Goal: Information Seeking & Learning: Learn about a topic

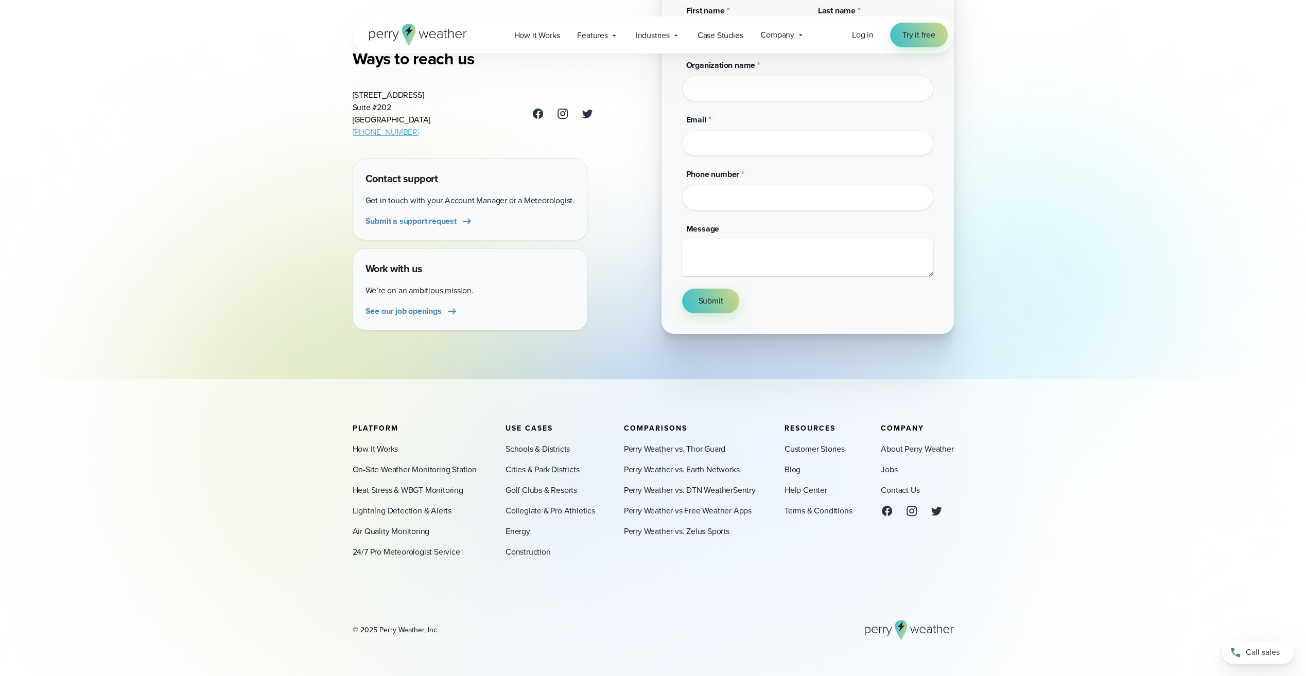
scroll to position [168, 0]
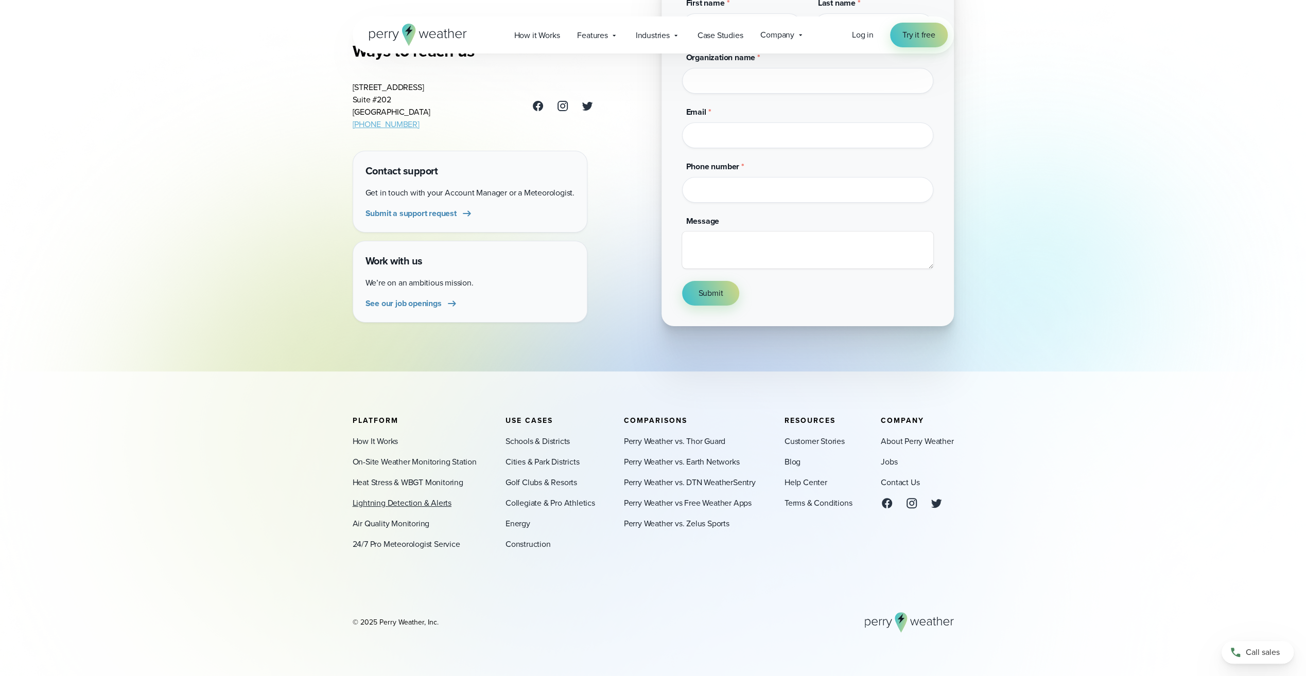
click at [404, 497] on link "Lightning Detection & Alerts" at bounding box center [402, 503] width 99 height 12
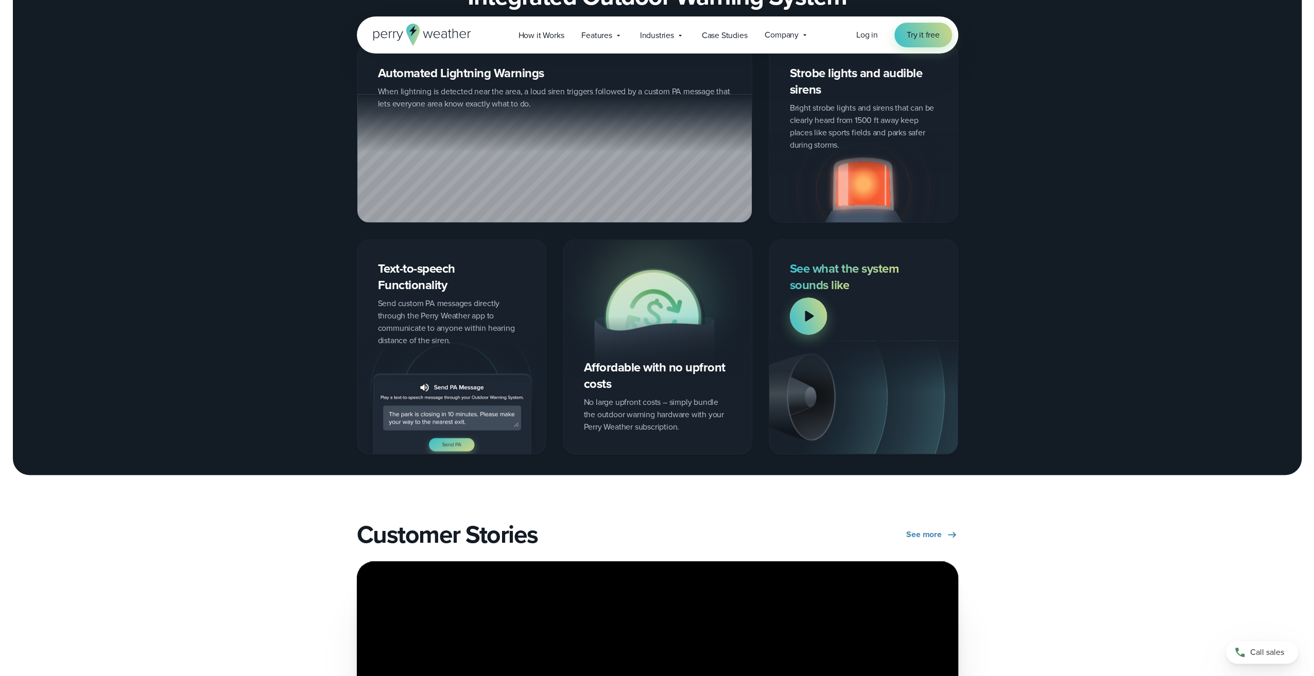
scroll to position [1287, 0]
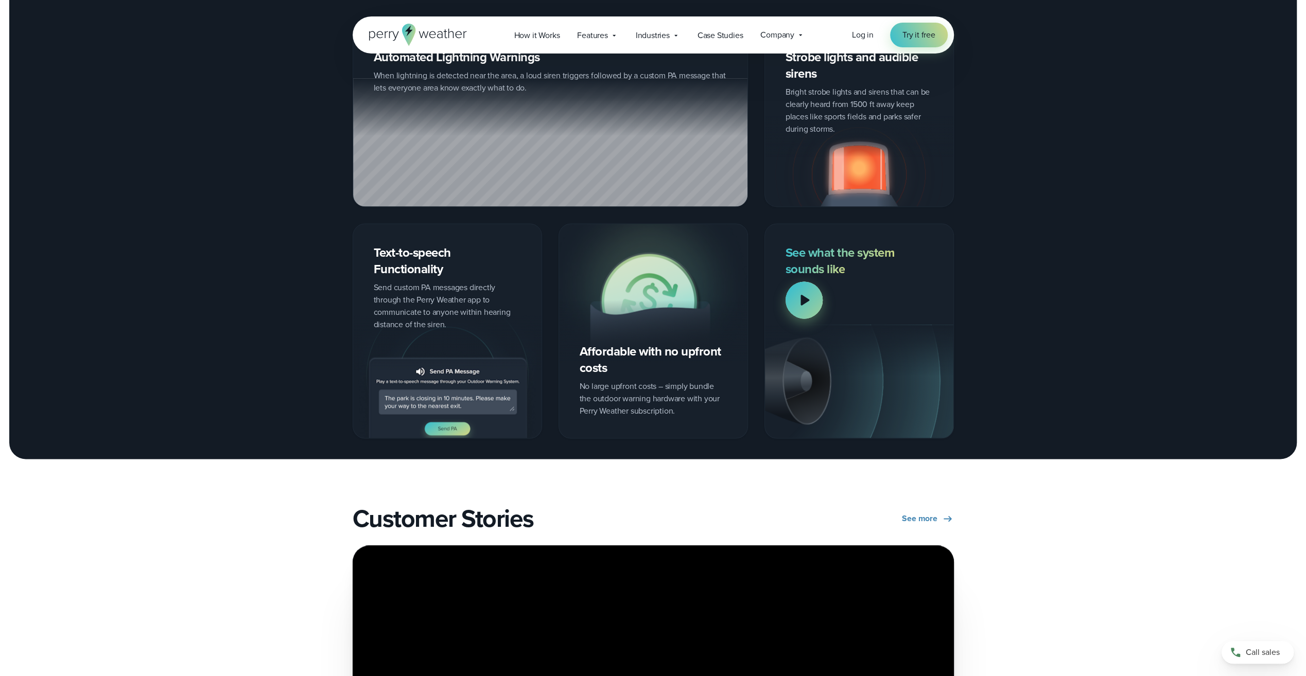
click at [797, 295] on div at bounding box center [804, 300] width 37 height 37
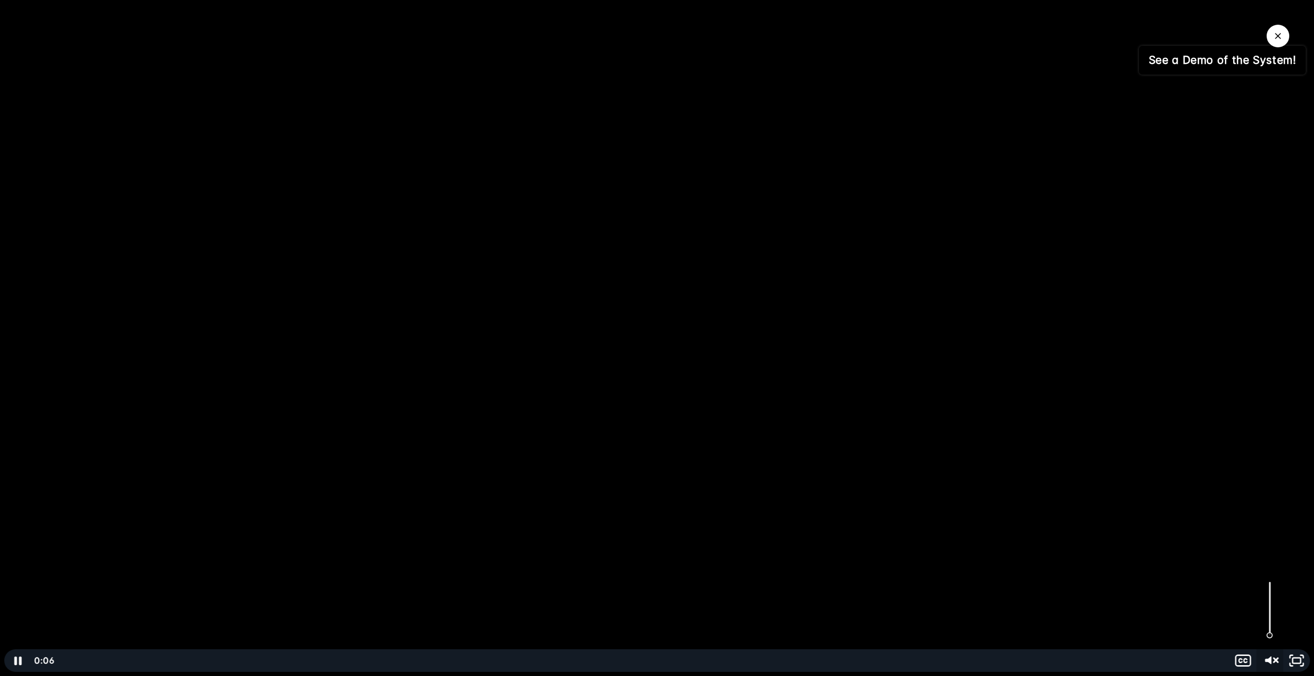
click at [1270, 656] on icon "Unmute" at bounding box center [1269, 661] width 32 height 27
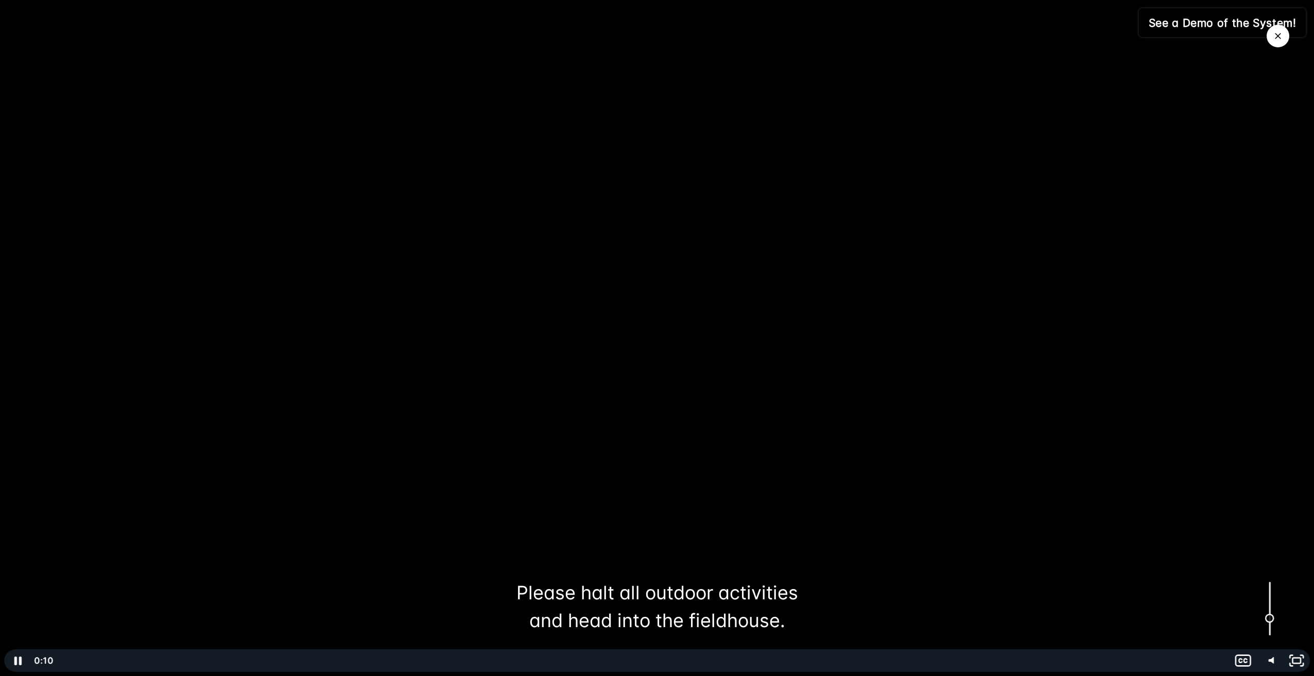
drag, startPoint x: 1269, startPoint y: 588, endPoint x: 1268, endPoint y: 619, distance: 30.9
click at [1268, 619] on div "Volume" at bounding box center [1269, 618] width 9 height 9
click at [1268, 623] on div "Volume" at bounding box center [1269, 622] width 9 height 9
